Goal: Information Seeking & Learning: Learn about a topic

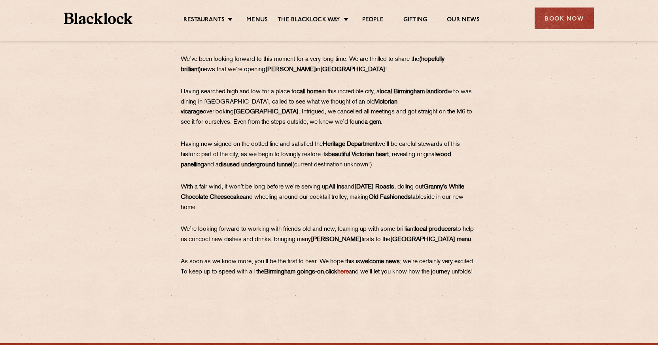
scroll to position [314, 0]
drag, startPoint x: 225, startPoint y: 207, endPoint x: 166, endPoint y: 176, distance: 66.3
click at [166, 176] on div "​​​​​​​We’ve been looking forward to this moment for a very long time. We are t…" at bounding box center [328, 176] width 395 height 245
click at [381, 186] on strong "[DATE] Roasts" at bounding box center [374, 187] width 40 height 6
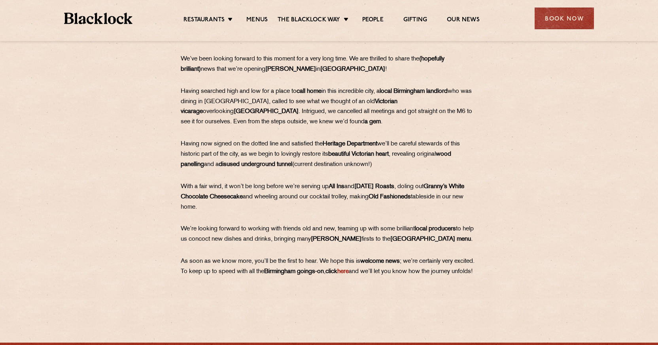
click at [344, 186] on strong "All Ins" at bounding box center [337, 187] width 16 height 6
drag, startPoint x: 230, startPoint y: 204, endPoint x: 184, endPoint y: 189, distance: 48.4
click at [184, 189] on p "With a fair wind, it won’t be long before we’re serving up All Ins and [DATE] R…" at bounding box center [329, 197] width 297 height 31
copy p "ith a fair wind, it won’t be long before we’re serving up All Ins and [DATE] Ro…"
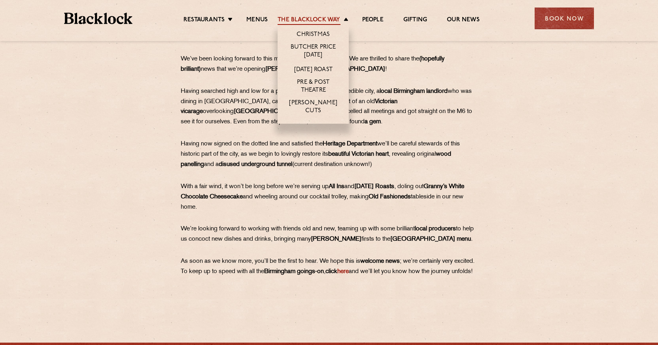
click at [294, 16] on link "The Blacklock Way" at bounding box center [309, 20] width 62 height 9
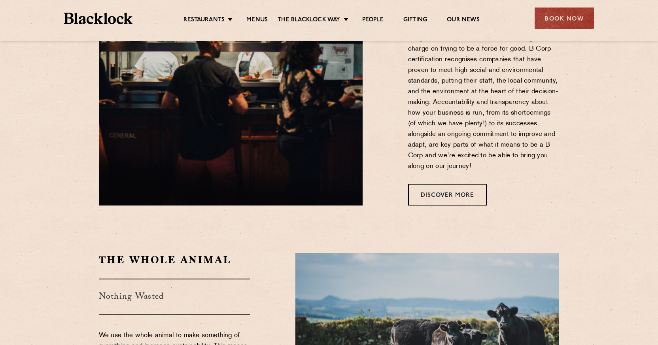
scroll to position [647, 0]
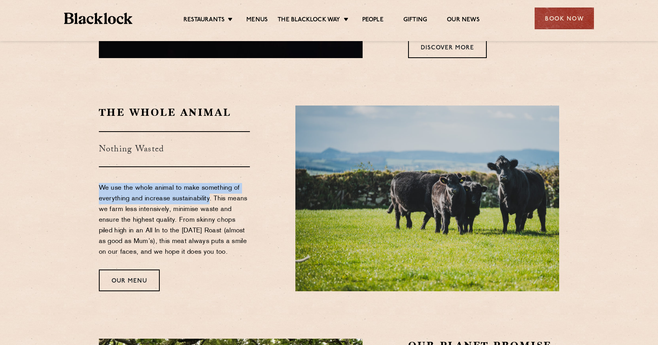
drag, startPoint x: 208, startPoint y: 155, endPoint x: 58, endPoint y: 130, distance: 152.3
click at [58, 131] on section "The Whole Animal Nothing Wasted We use the whole animal to make something of ev…" at bounding box center [329, 198] width 658 height 233
copy div "We use the whole animal to make something of everything and increase sustainabi…"
